Goal: Communication & Community: Answer question/provide support

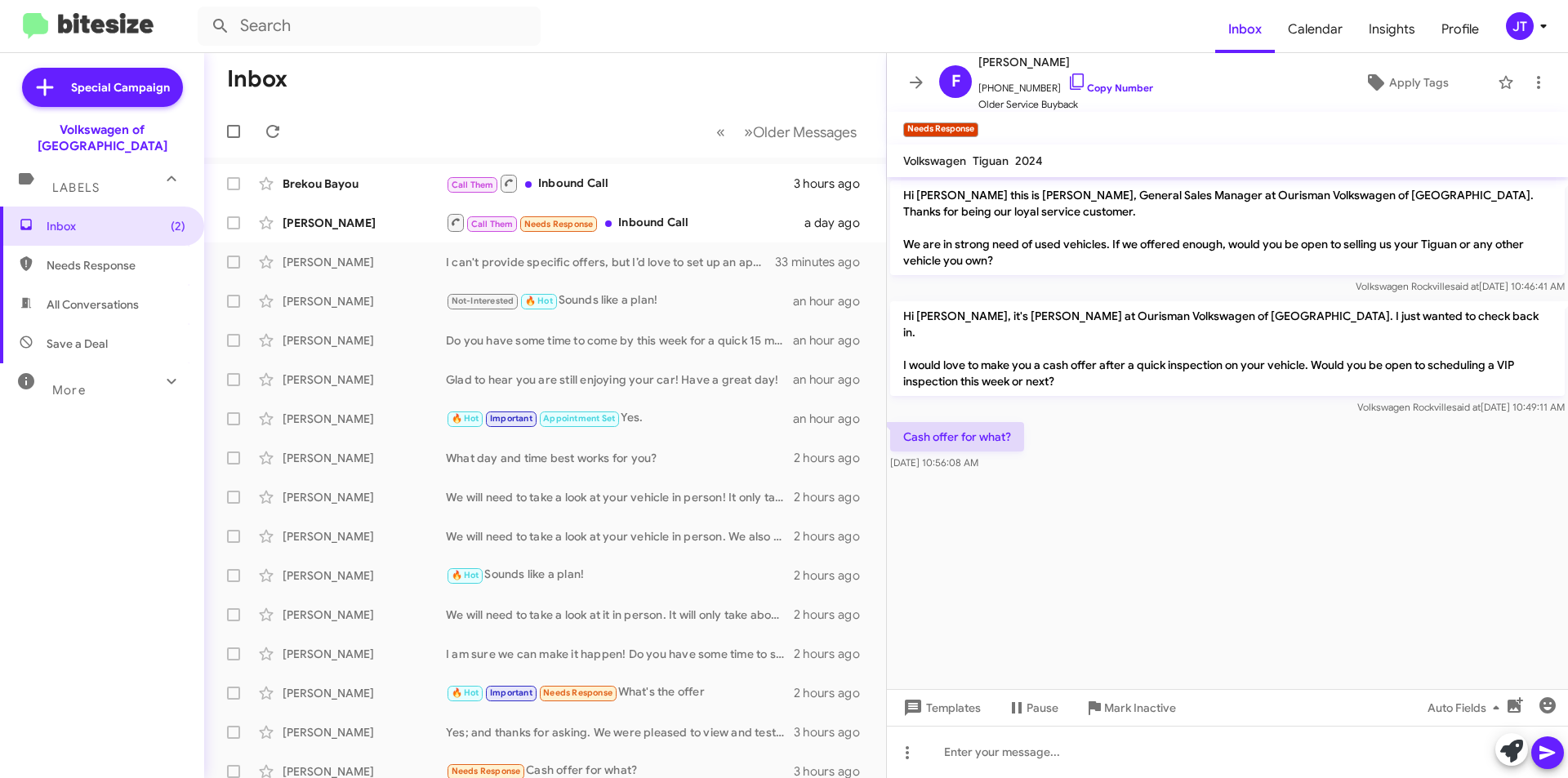
click at [1549, 25] on icon at bounding box center [1543, 26] width 19 height 19
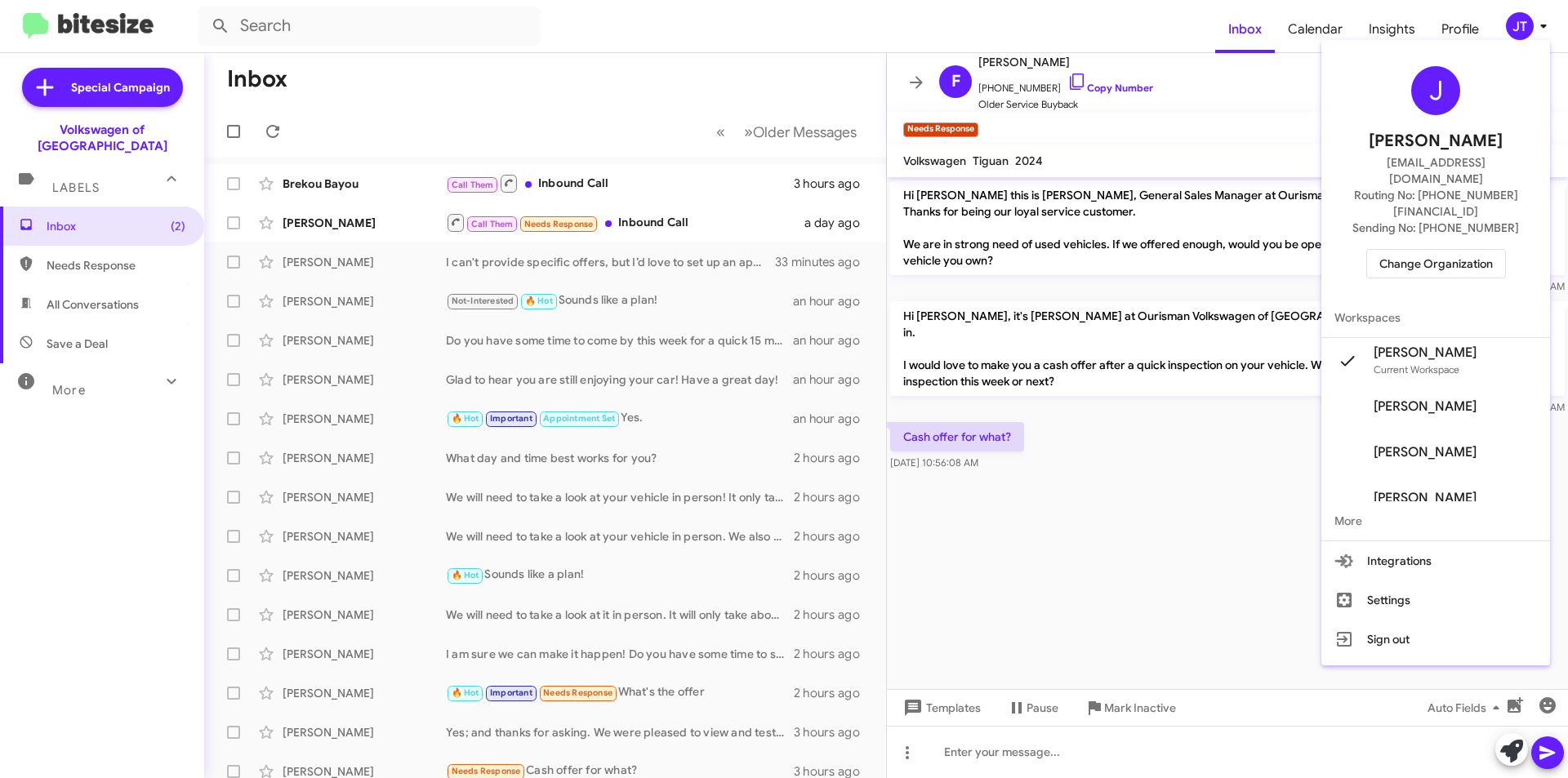
click at [1452, 250] on span "Change Organization" at bounding box center [1436, 264] width 113 height 28
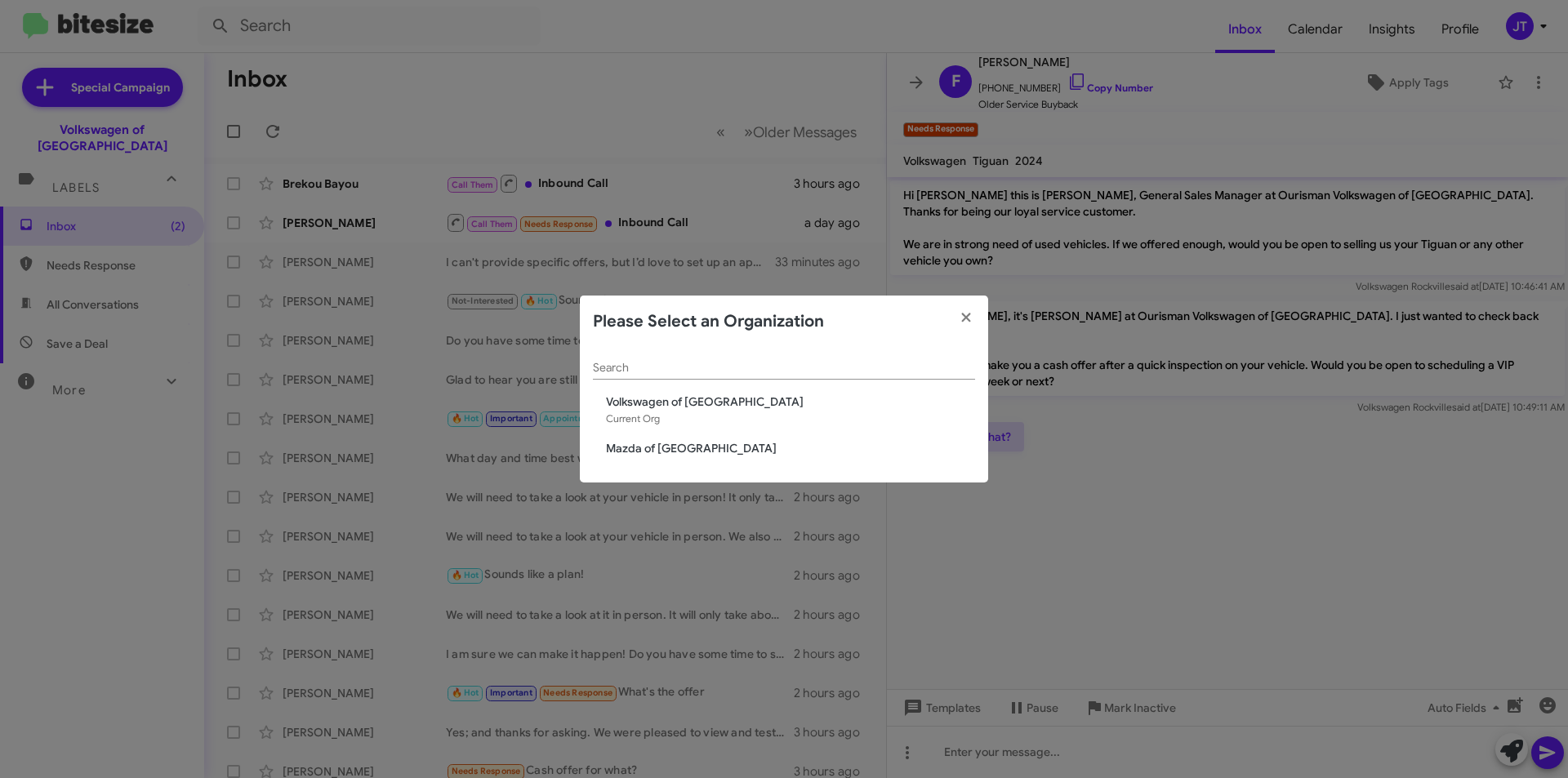
click at [696, 452] on span "Mazda of [GEOGRAPHIC_DATA]" at bounding box center [791, 448] width 369 height 17
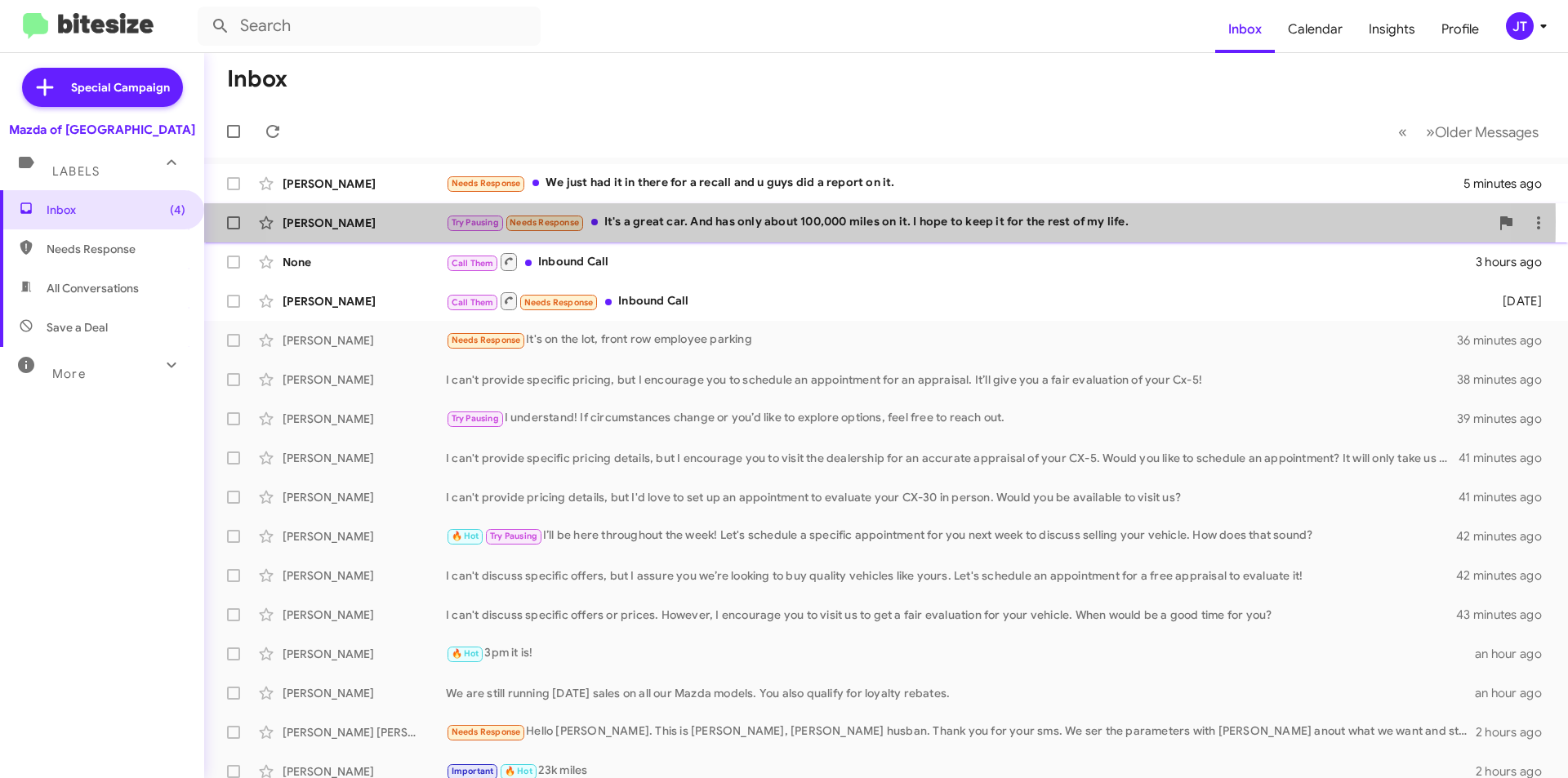
click at [807, 221] on div "Try Pausing Needs Response It's a great car. And has only about 100,000 miles o…" at bounding box center [968, 222] width 1044 height 18
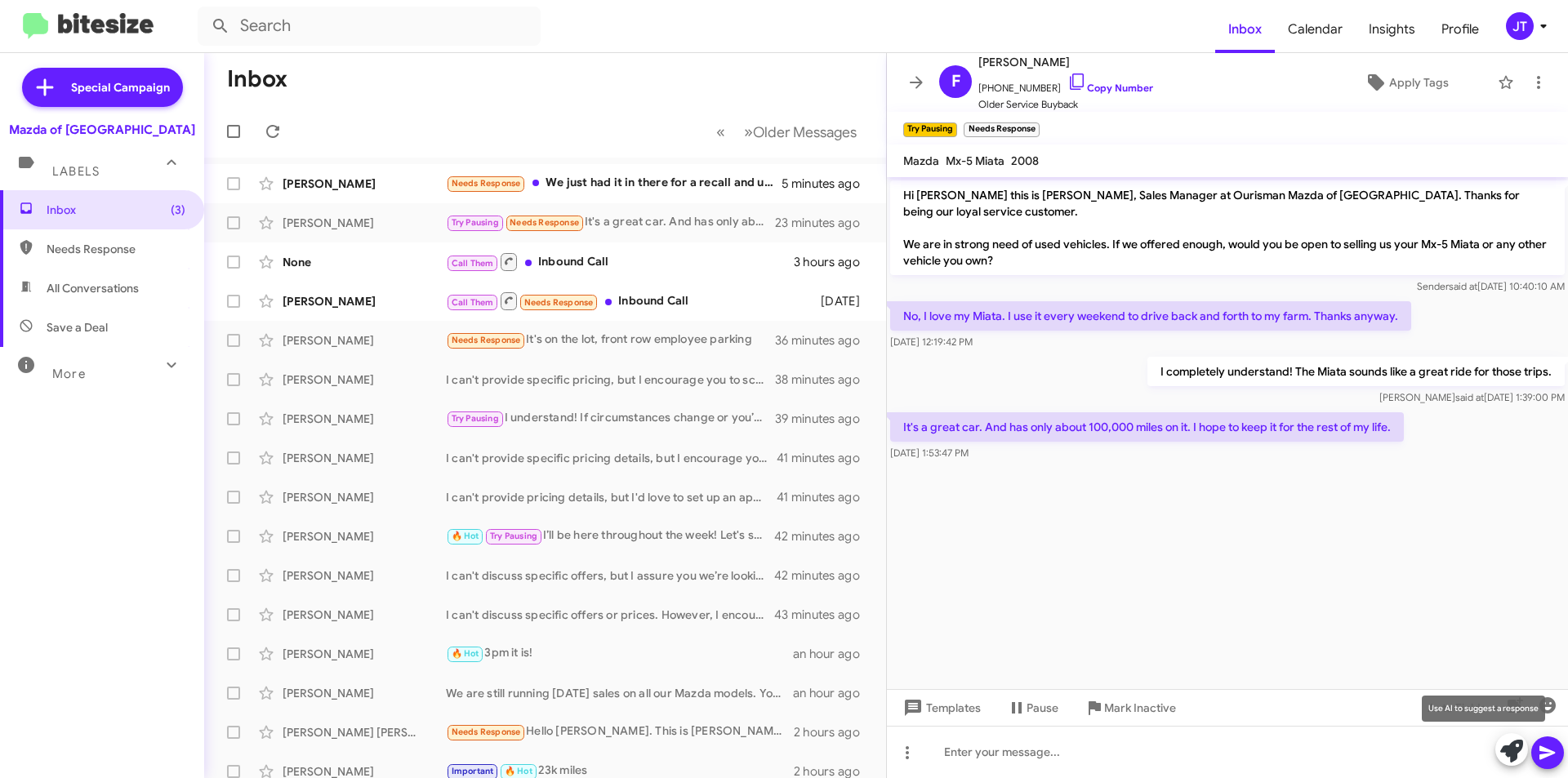
click at [1511, 755] on icon at bounding box center [1512, 751] width 23 height 23
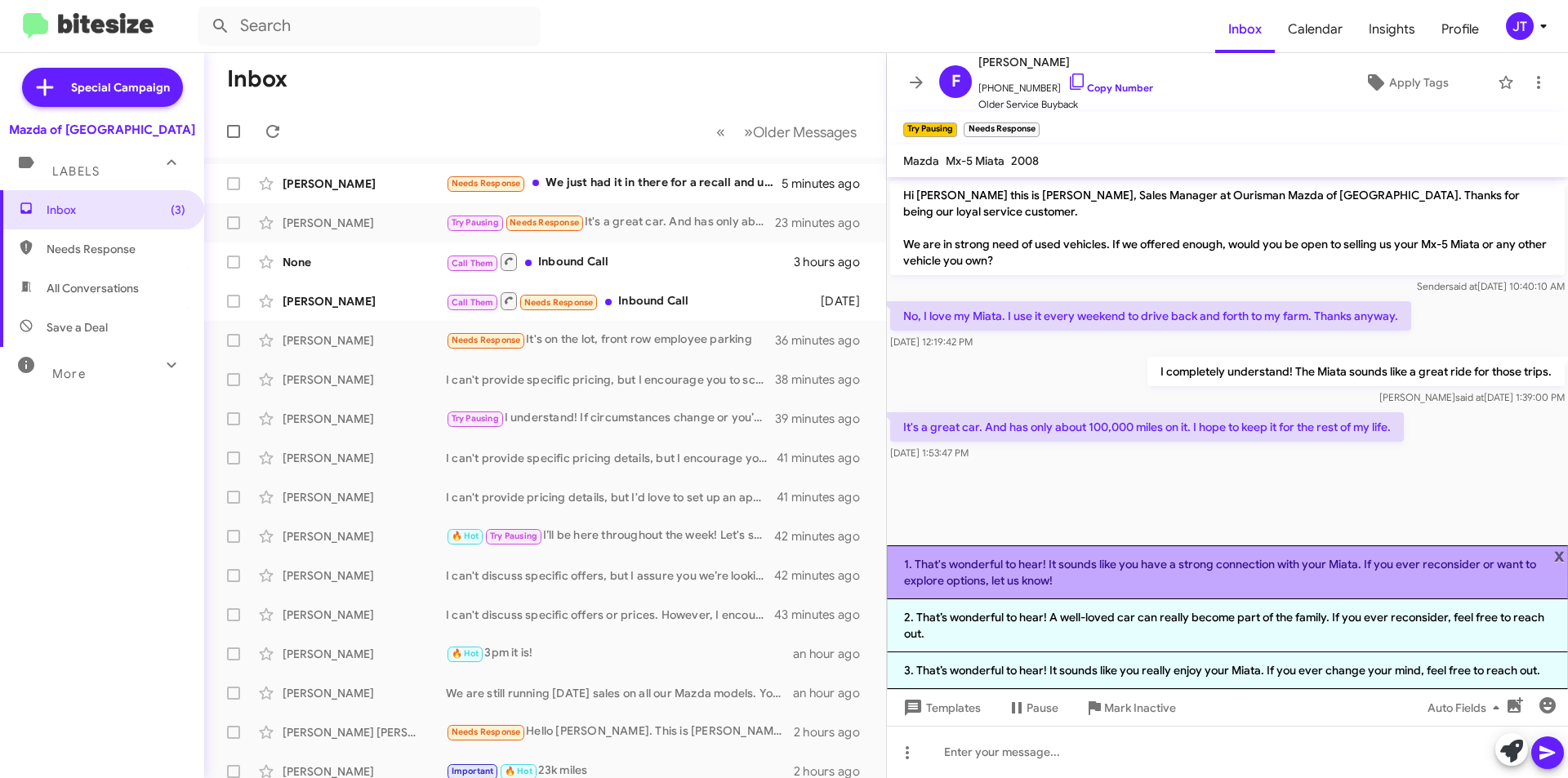
click at [1107, 577] on li "1. That's wonderful to hear! It sounds like you have a strong connection with y…" at bounding box center [1228, 572] width 681 height 54
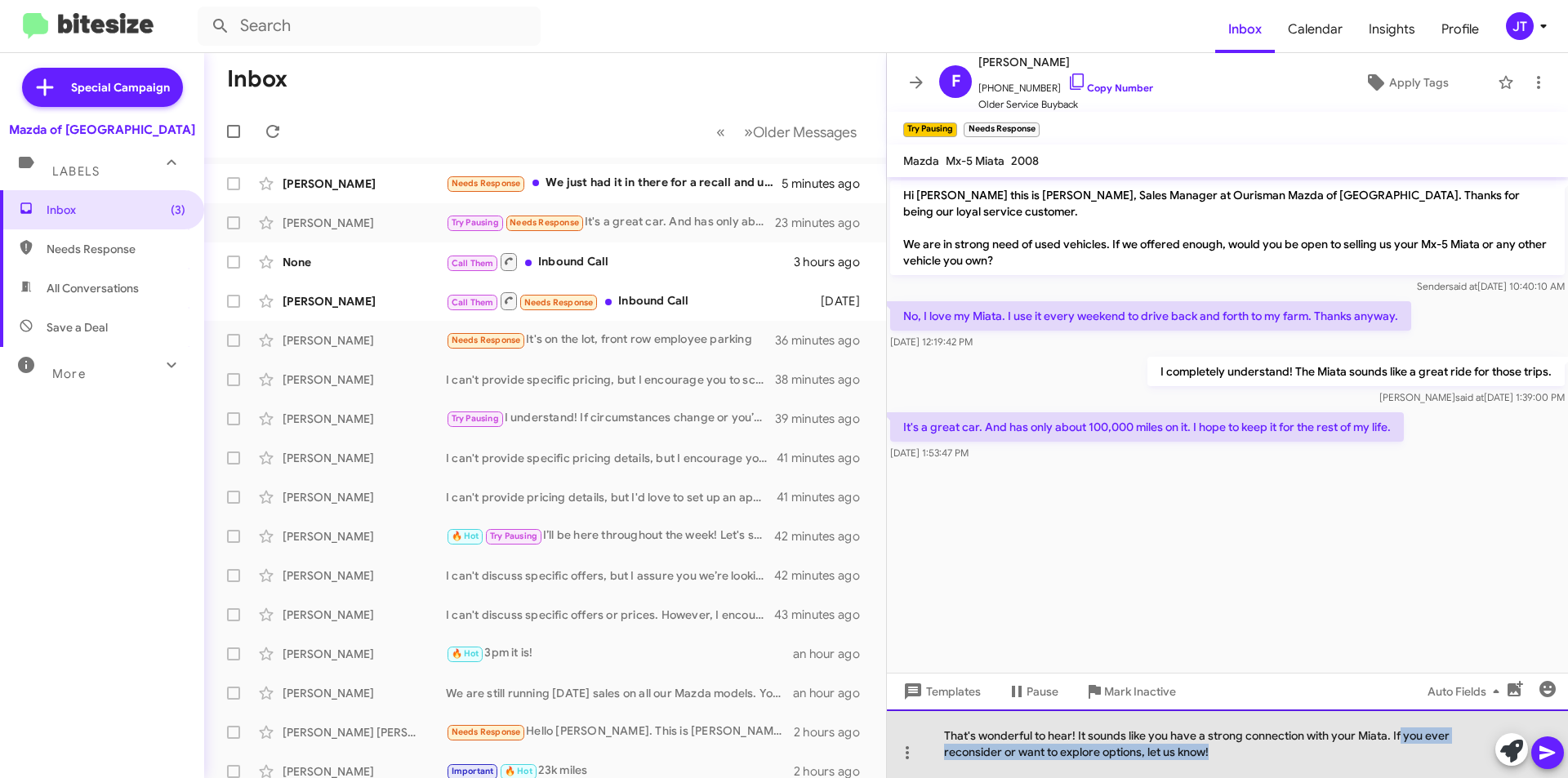
drag, startPoint x: 1230, startPoint y: 759, endPoint x: 1401, endPoint y: 737, distance: 172.4
click at [1401, 737] on div "That's wonderful to hear! It sounds like you have a strong connection with your…" at bounding box center [1228, 744] width 681 height 68
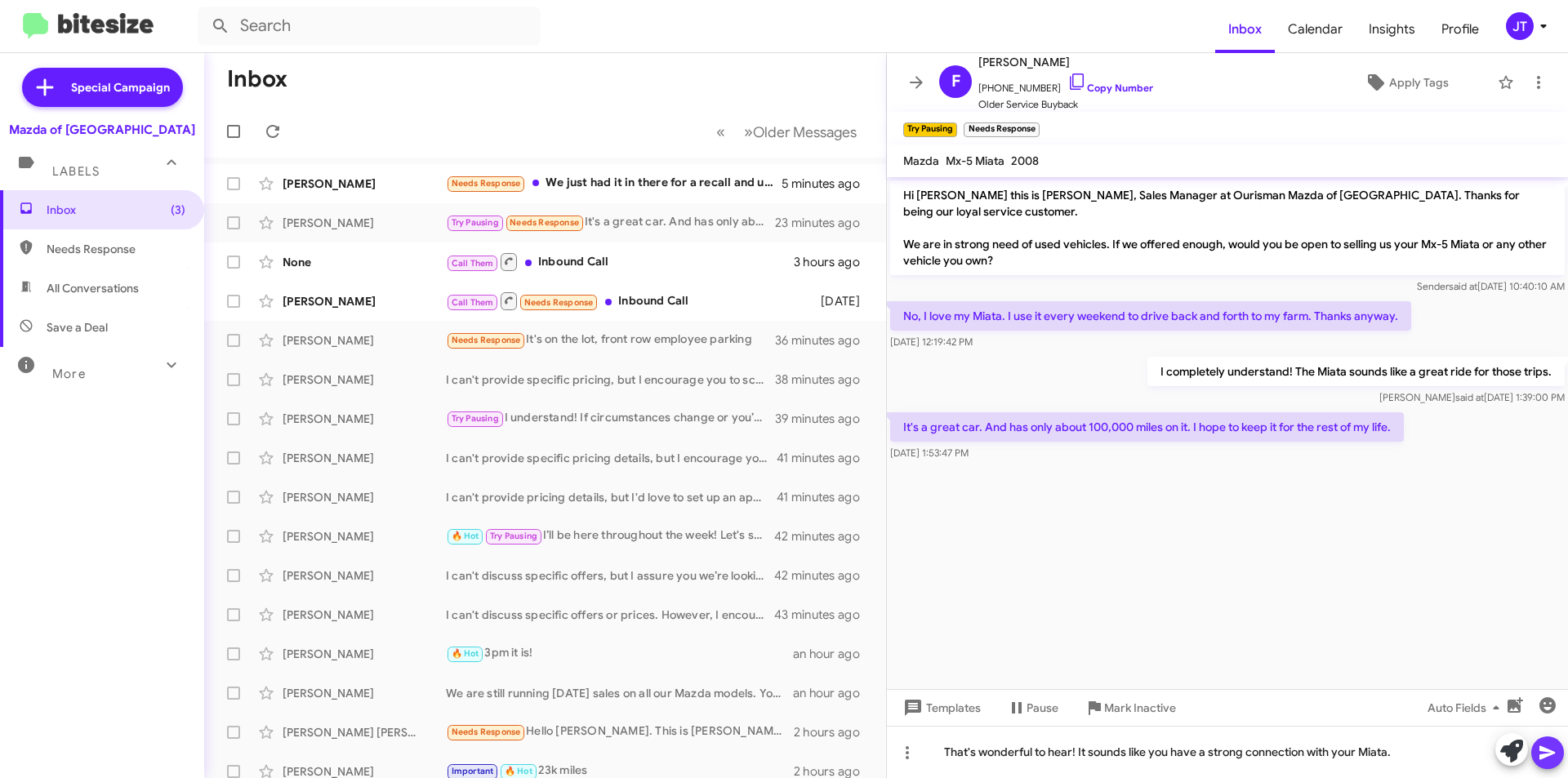
click at [1557, 749] on icon at bounding box center [1548, 753] width 19 height 19
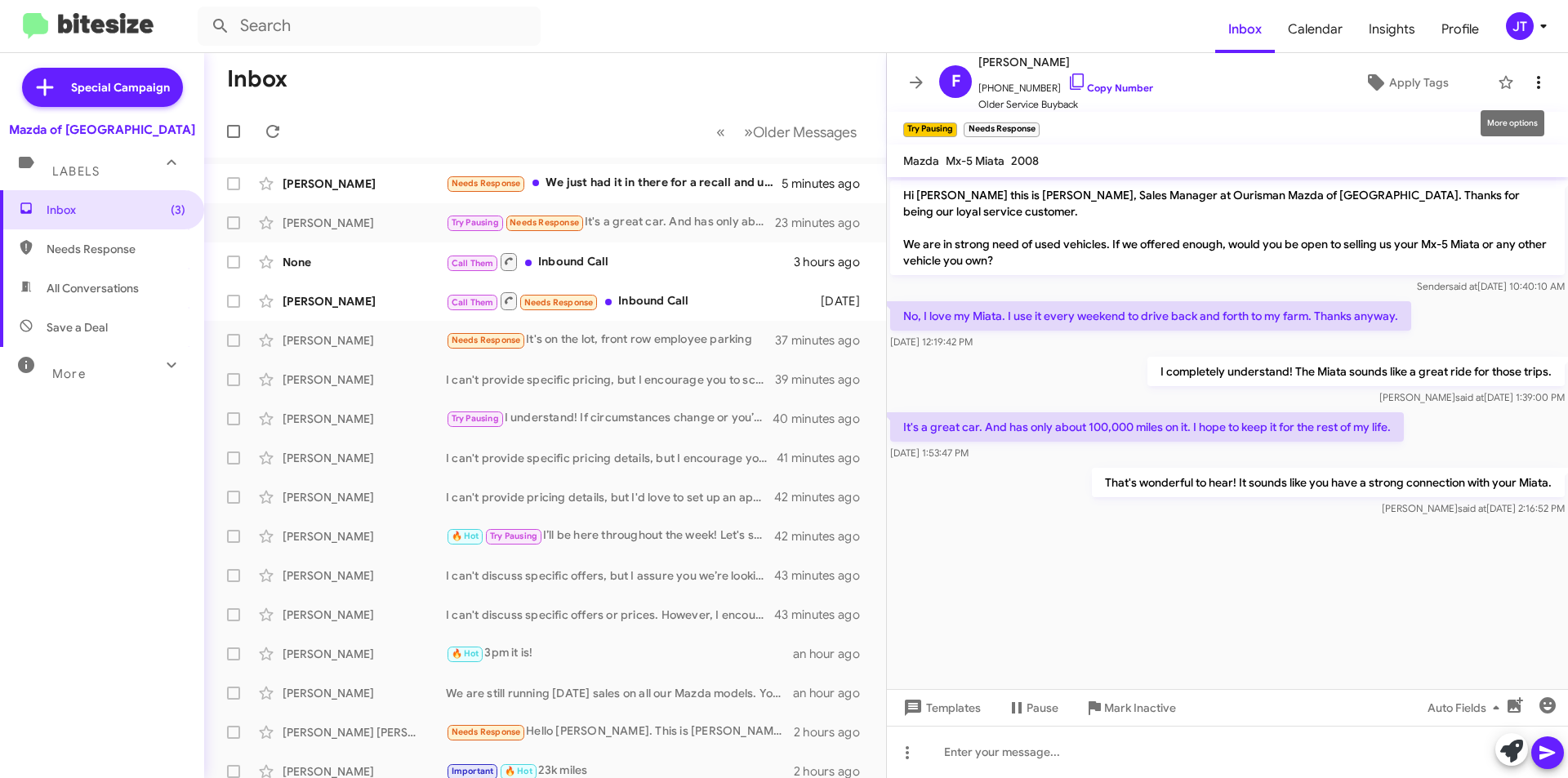
click at [1529, 82] on icon at bounding box center [1538, 82] width 19 height 19
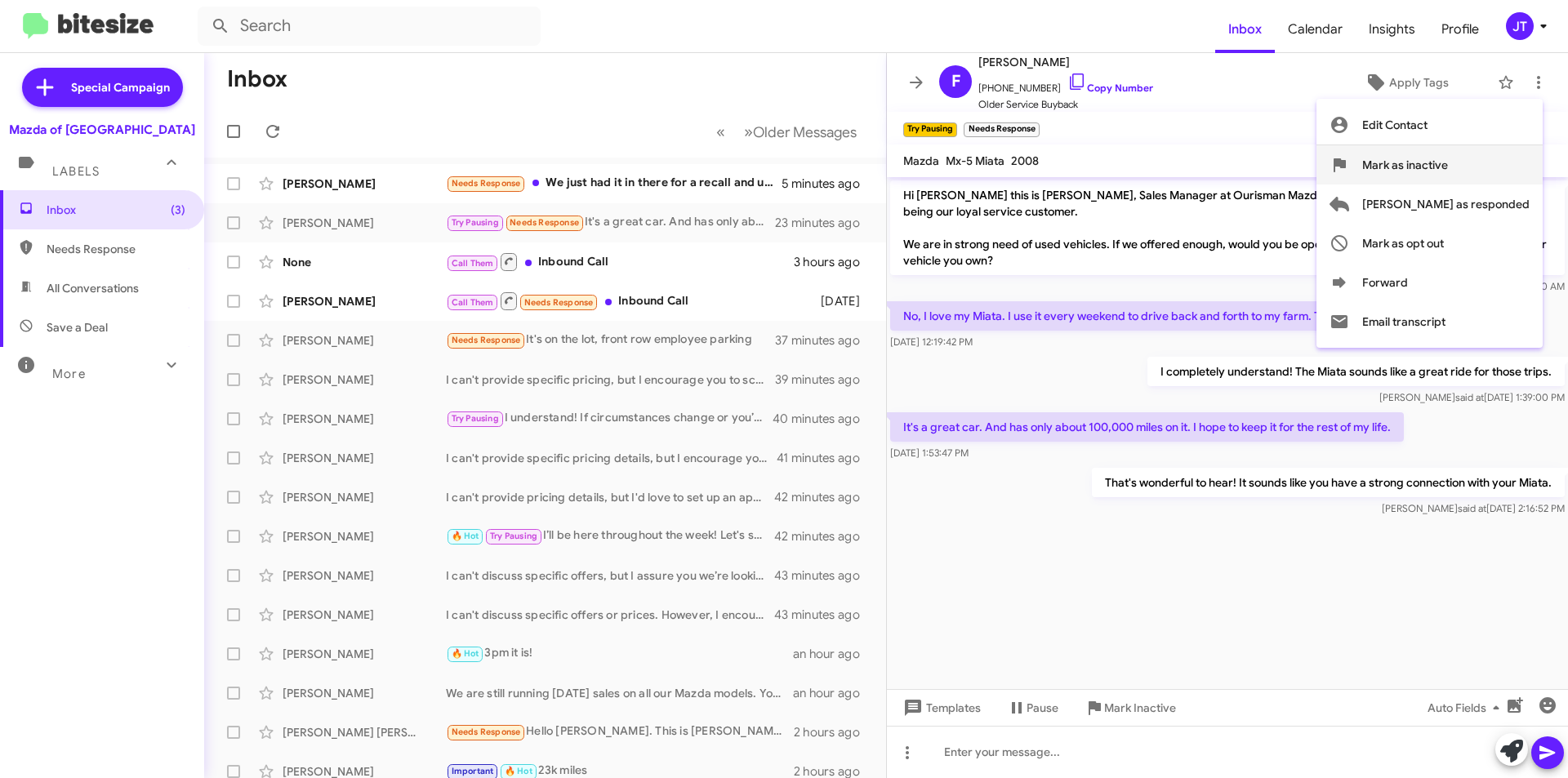
click at [1448, 172] on span "Mark as inactive" at bounding box center [1406, 165] width 86 height 39
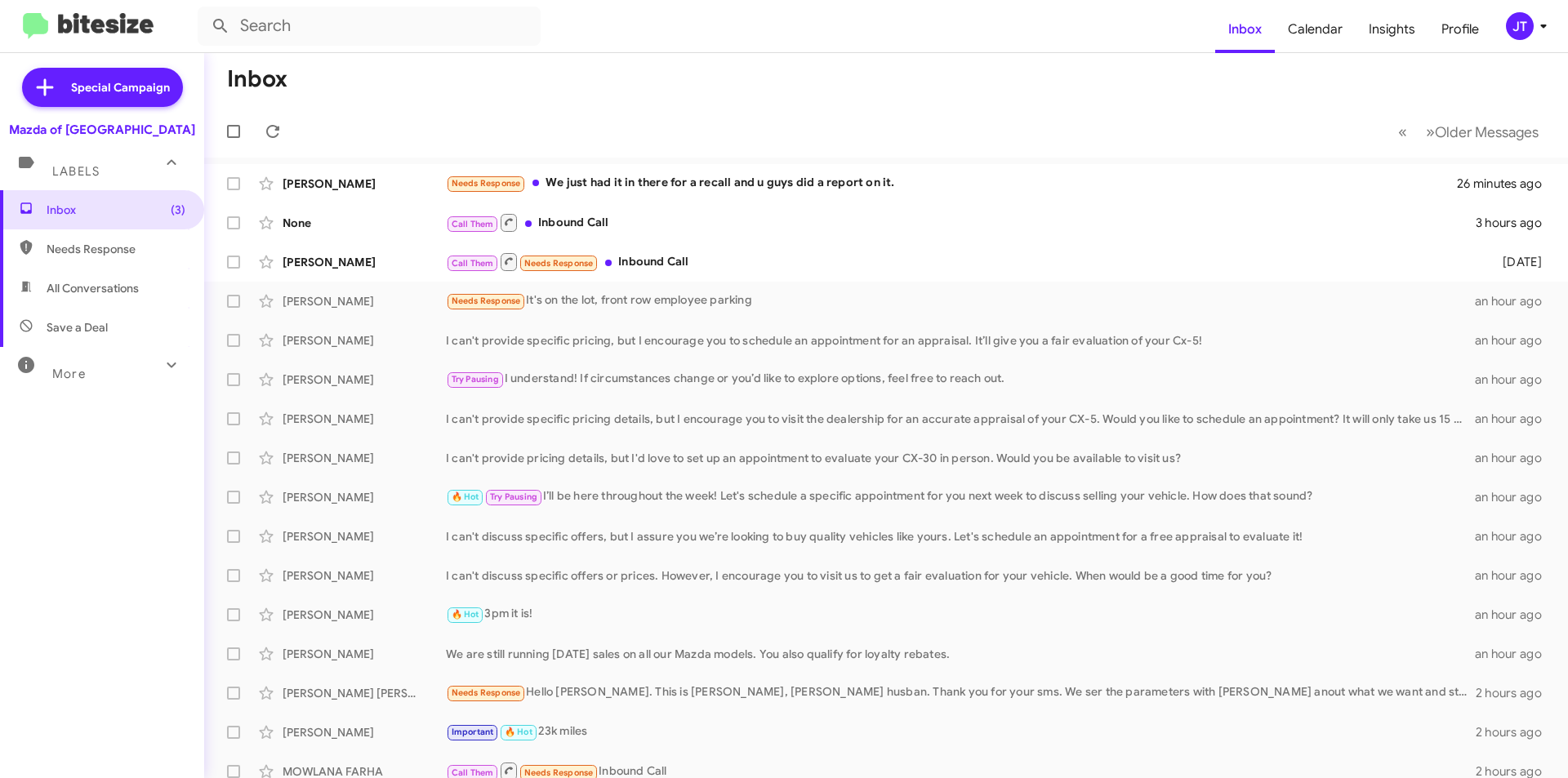
click at [1529, 37] on span "JT" at bounding box center [1529, 26] width 49 height 28
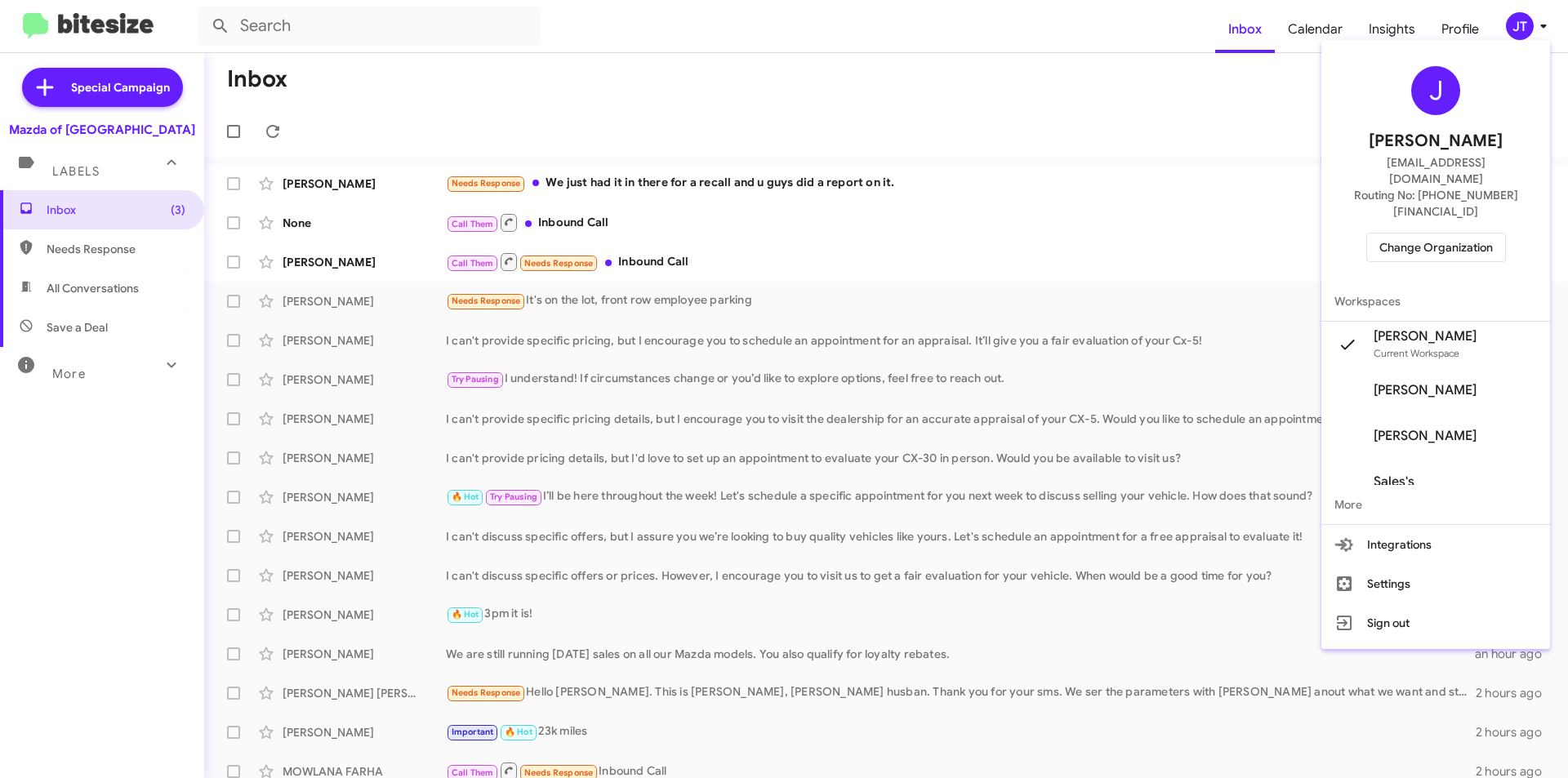
click at [1464, 233] on span "Change Organization" at bounding box center [1436, 247] width 113 height 28
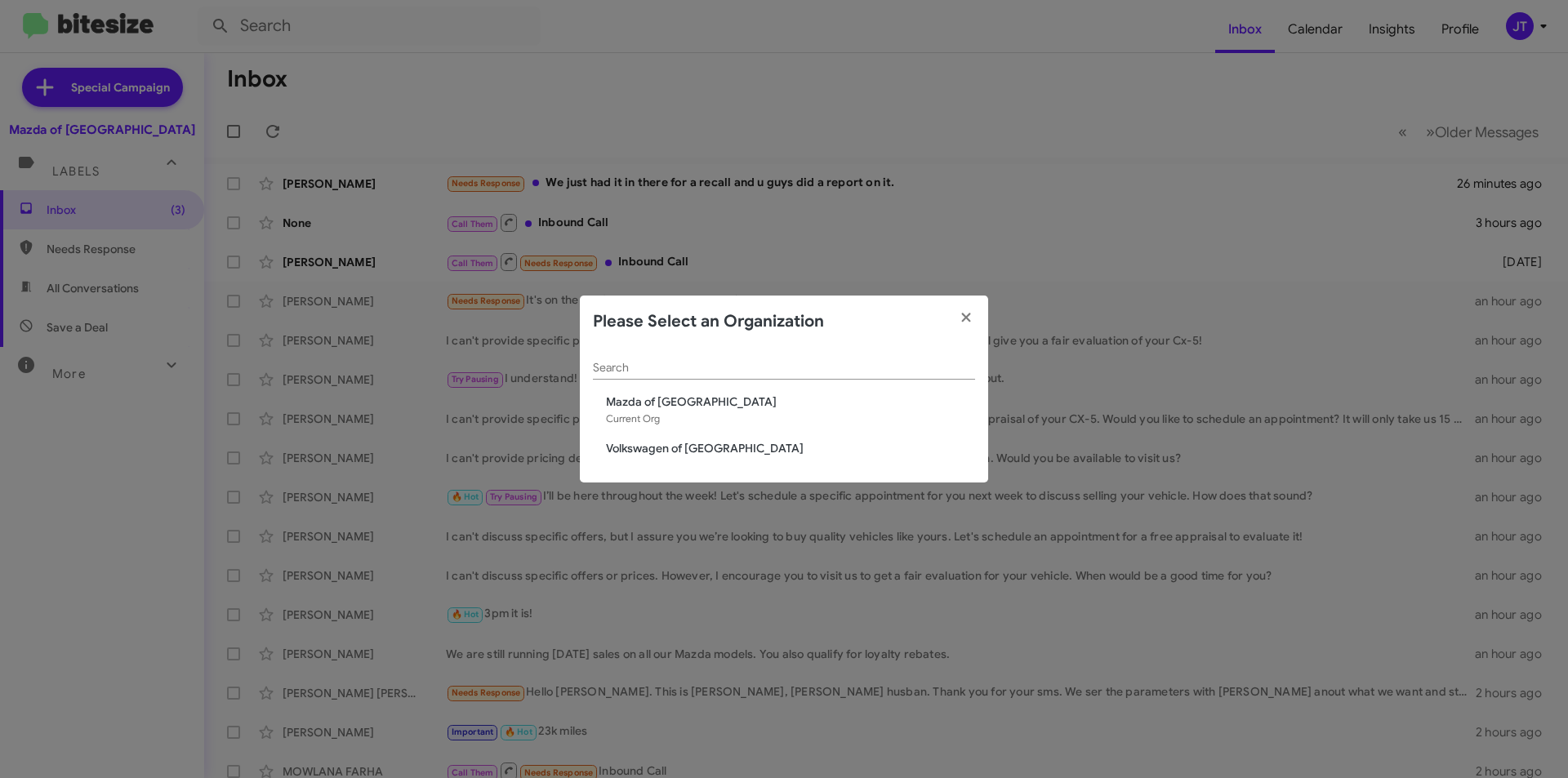
click at [658, 450] on span "Volkswagen of [GEOGRAPHIC_DATA]" at bounding box center [791, 448] width 369 height 17
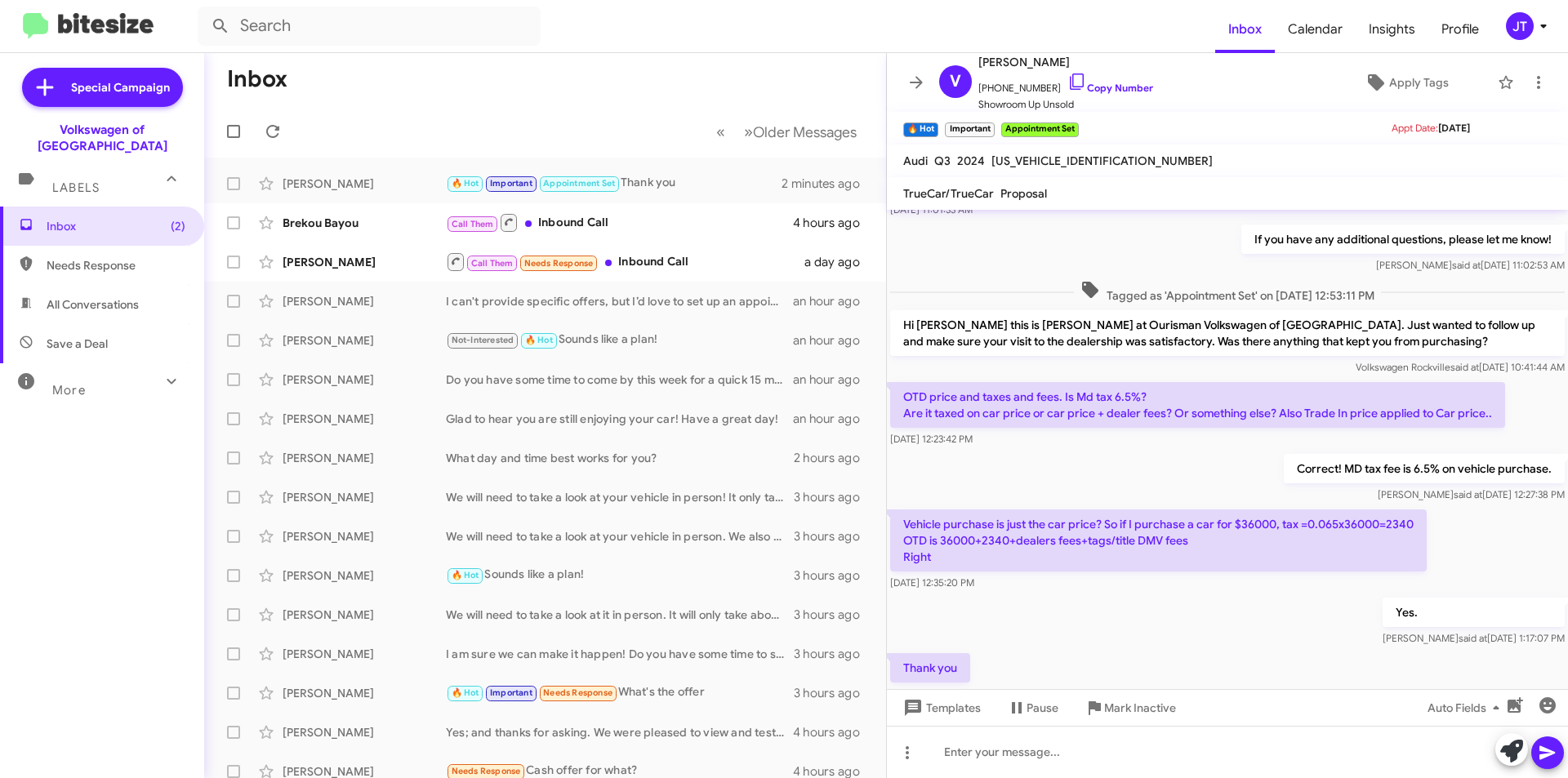
scroll to position [678, 0]
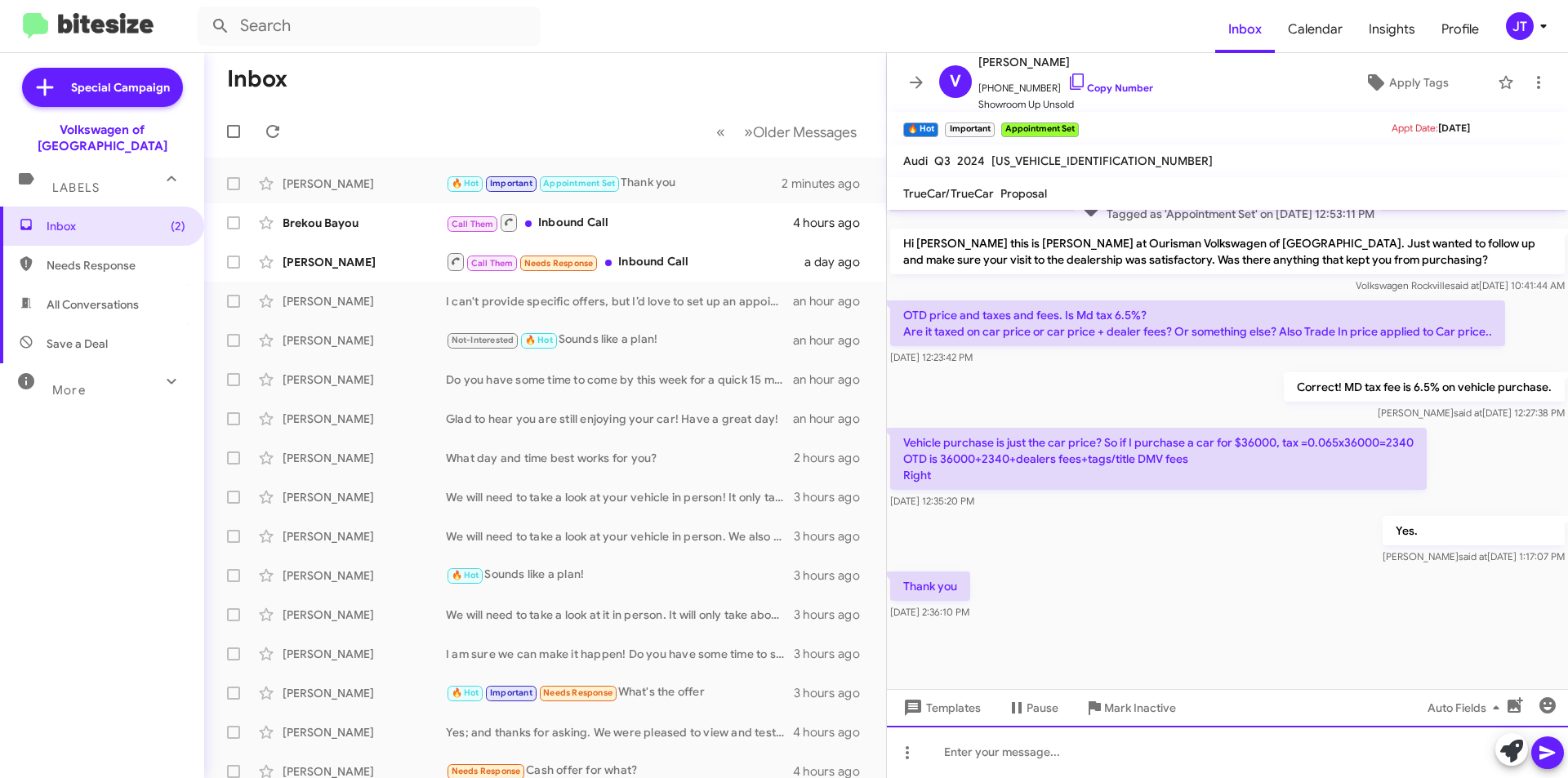
click at [1039, 757] on div at bounding box center [1228, 752] width 681 height 53
